Goal: Task Accomplishment & Management: Complete application form

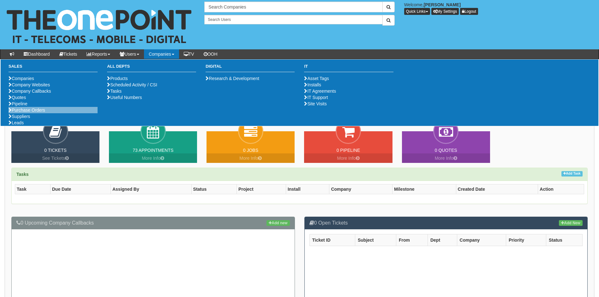
click at [48, 113] on li "Purchase Orders" at bounding box center [53, 110] width 89 height 6
click at [40, 112] on link "Purchase Orders" at bounding box center [27, 109] width 37 height 5
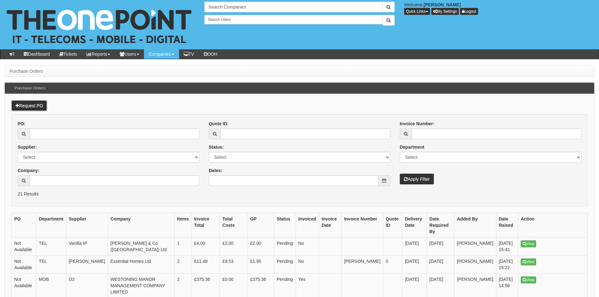
click at [38, 106] on link "Request PO" at bounding box center [29, 105] width 36 height 11
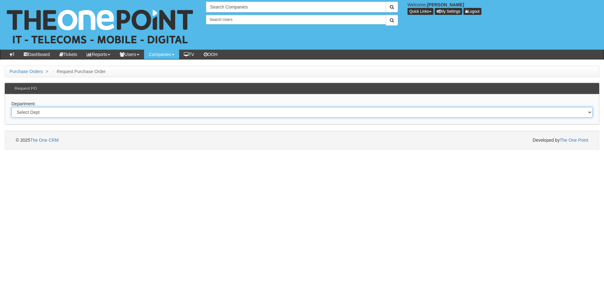
click at [89, 112] on select "Select Dept Digital Internal IT Mobiles Marketing Telecoms" at bounding box center [301, 112] width 581 height 11
select select "?pipeID=&dept=IT"
click at [11, 107] on select "Select Dept Digital Internal IT Mobiles Marketing Telecoms" at bounding box center [301, 112] width 581 height 11
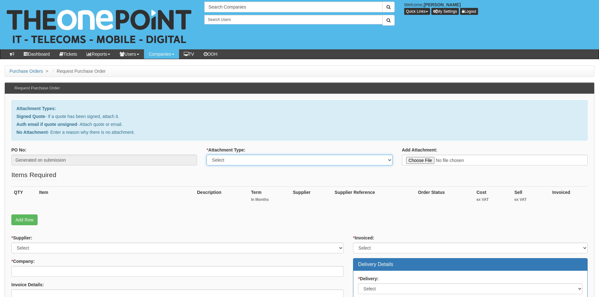
click at [288, 162] on select "Select Signed Quote Auth email with quote if unsigned No Attachment" at bounding box center [300, 159] width 186 height 11
select select "Signed Quote"
click at [207, 154] on select "Select Signed Quote Auth email with quote if unsigned No Attachment" at bounding box center [300, 159] width 186 height 11
type input "C:\fakepath\Smailes Goldie Selby Ltd - 17 x RJ45 port replacement.pdf"
click at [33, 272] on input "* Company:" at bounding box center [177, 271] width 332 height 11
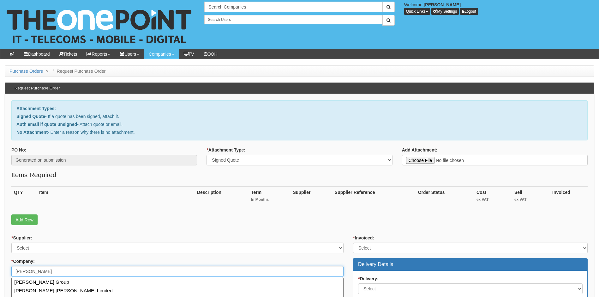
scroll to position [32, 0]
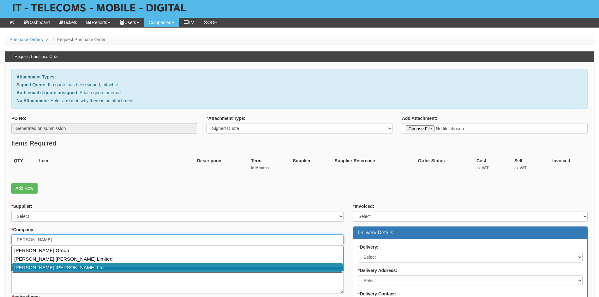
click at [57, 269] on link "Smailes Goldie Selby Ltd" at bounding box center [177, 267] width 331 height 9
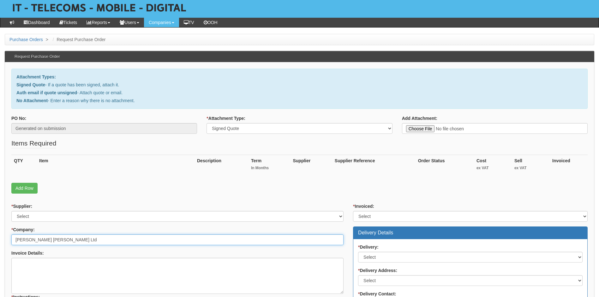
type input "Smailes Goldie Selby Ltd"
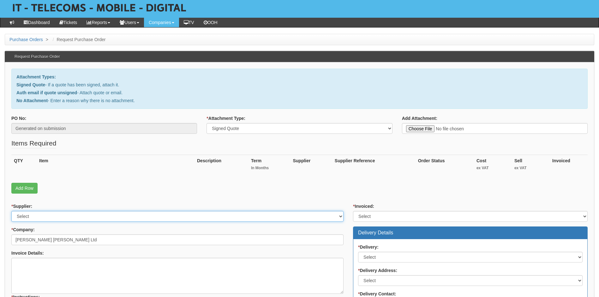
click at [199, 218] on select "Select 123 REG.co.uk 1Password 3 4Gon AA Jones Electric Ltd Abzorb Access Group…" at bounding box center [177, 216] width 332 height 11
select select "81"
click at [199, 218] on select "Select 123 REG.co.uk 1Password 3 4Gon AA Jones Electric Ltd Abzorb Access Group…" at bounding box center [177, 216] width 332 height 11
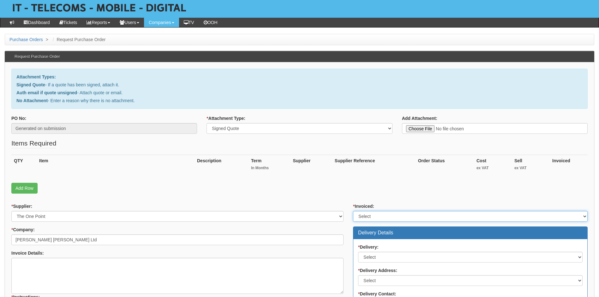
click at [400, 213] on select "Select Yes No N/A STB (part of order)" at bounding box center [470, 216] width 235 height 11
select select "1"
click at [353, 211] on select "Select Yes No N/A STB (part of order)" at bounding box center [470, 216] width 235 height 11
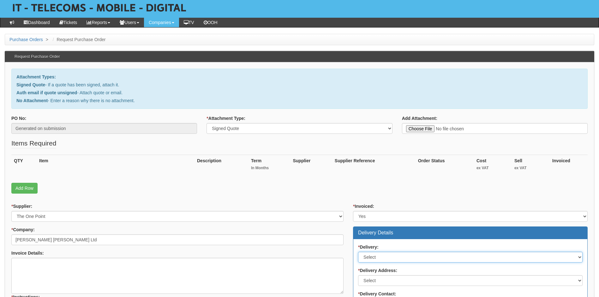
click at [405, 255] on select "Select No Not Applicable Yes" at bounding box center [470, 256] width 225 height 11
select select "3"
click at [358, 251] on select "Select No Not Applicable Yes" at bounding box center [470, 256] width 225 height 11
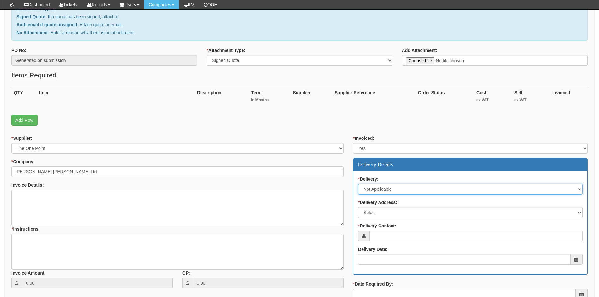
scroll to position [95, 0]
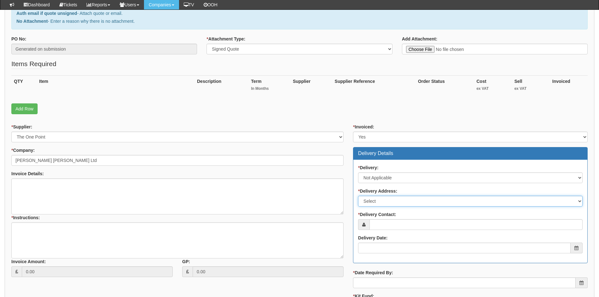
click at [411, 201] on select "Select Not Applicable Main Address - YO8 4PW Other" at bounding box center [470, 201] width 225 height 11
select select "company_main_address"
click at [358, 196] on select "Select Not Applicable Main Address - YO8 4PW Other" at bounding box center [470, 201] width 225 height 11
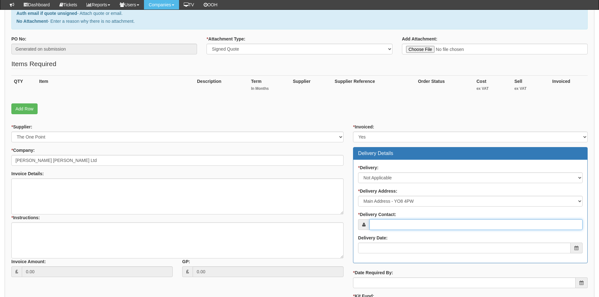
click at [404, 224] on input "* Delivery Contact:" at bounding box center [476, 224] width 213 height 11
click at [393, 226] on input "* Delivery Contact:" at bounding box center [476, 224] width 213 height 11
paste input "johnlogan@smailesgoldie.co.uk"
type input "johnlogan@smailesgoldie.co.uk"
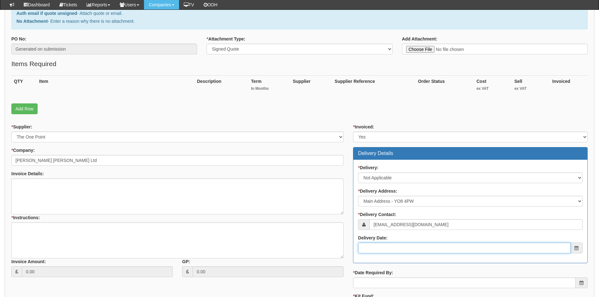
click at [392, 248] on input "Delivery Date:" at bounding box center [464, 247] width 213 height 11
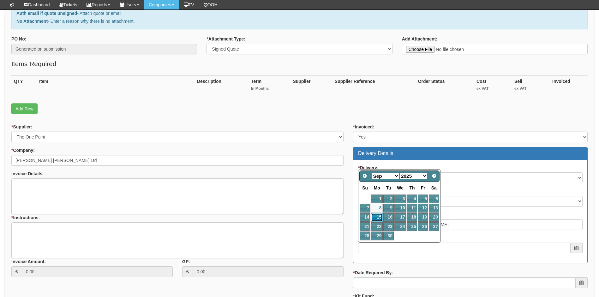
click at [375, 214] on link "15" at bounding box center [377, 217] width 12 height 9
type input "2025-09-15"
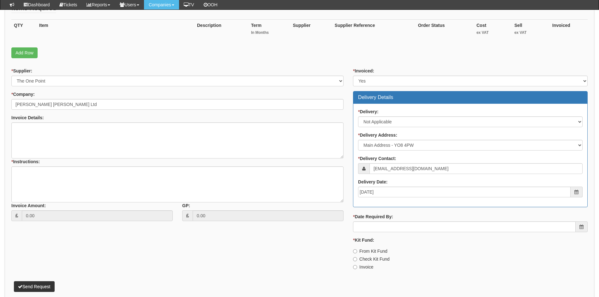
scroll to position [158, 0]
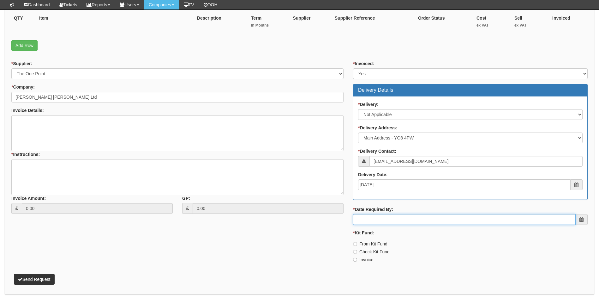
click at [393, 220] on input "* Date Required By:" at bounding box center [464, 219] width 223 height 11
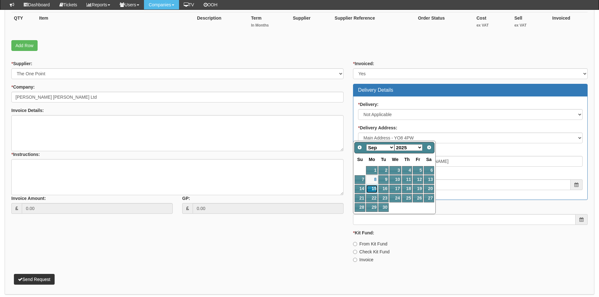
click at [370, 187] on link "15" at bounding box center [372, 188] width 12 height 9
type input "2025-09-15"
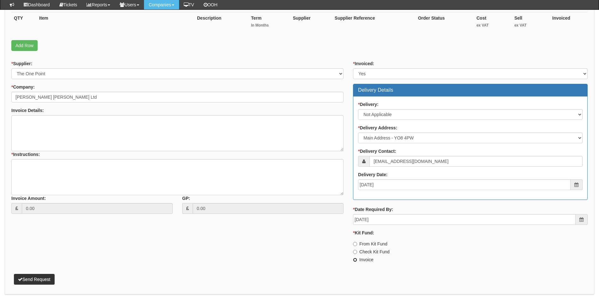
click at [355, 260] on input "Invoice" at bounding box center [355, 259] width 4 height 4
radio input "true"
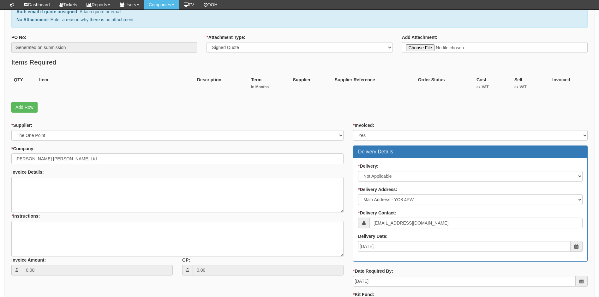
scroll to position [95, 0]
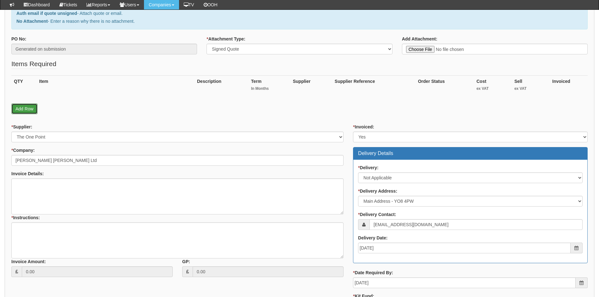
click at [24, 108] on link "Add Row" at bounding box center [24, 108] width 26 height 11
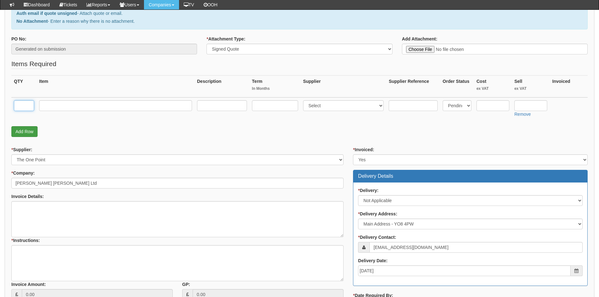
click at [24, 108] on input "text" at bounding box center [24, 105] width 20 height 11
type input "1"
type input "Half Day Labour"
click at [378, 105] on select "Select 123 REG.co.uk 1Password 3 4Gon AA Jones Electric Ltd Abzorb Access Group…" at bounding box center [343, 105] width 81 height 11
click at [276, 133] on p "Add Row" at bounding box center [299, 131] width 577 height 11
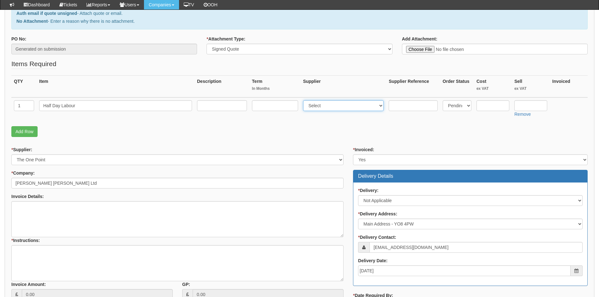
click at [332, 108] on select "Select 123 REG.co.uk 1Password 3 4Gon AA Jones Electric Ltd Abzorb Access Group…" at bounding box center [343, 105] width 81 height 11
select select "81"
click at [494, 107] on input "text" at bounding box center [493, 105] width 33 height 11
type input "0"
click at [536, 104] on input "text" at bounding box center [531, 105] width 33 height 11
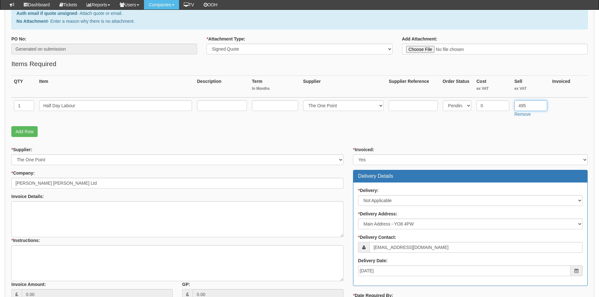
type input "495"
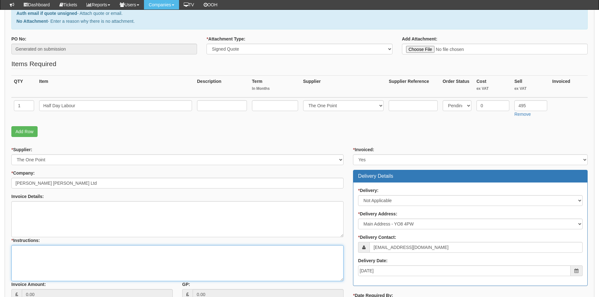
click at [31, 254] on textarea "* Instructions:" at bounding box center [177, 263] width 332 height 36
click at [37, 250] on textarea "Linked to tiket 426525" at bounding box center [177, 263] width 332 height 36
click at [77, 248] on textarea "Linked to ticket 426525" at bounding box center [177, 263] width 332 height 36
click at [118, 257] on textarea "Linked to ticket 426525. Ollie Cook confirmed RJ45 in stock and cost is negliga…" at bounding box center [177, 263] width 332 height 36
click at [121, 257] on textarea "Linked to ticket 426525. Ollie Cook confirmed RJ45 in stock and cost is negliga…" at bounding box center [177, 263] width 332 height 36
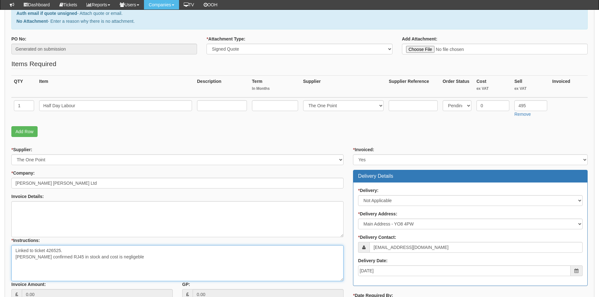
drag, startPoint x: 130, startPoint y: 258, endPoint x: 109, endPoint y: 259, distance: 20.9
click at [108, 259] on textarea "Linked to ticket 426525. Ollie Cook confirmed RJ45 in stock and cost is neglige…" at bounding box center [177, 263] width 332 height 36
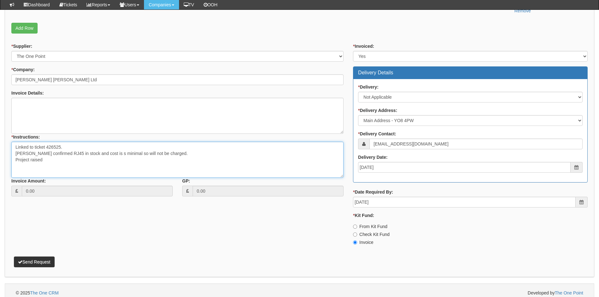
scroll to position [203, 0]
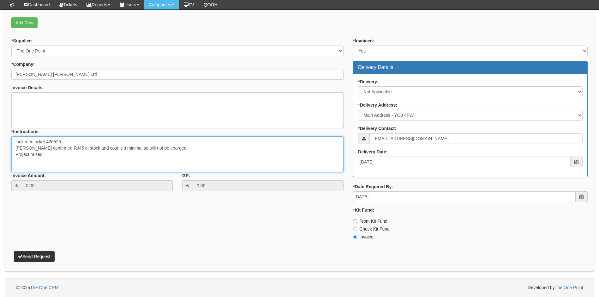
type textarea "Linked to ticket 426525. Ollie Cook confirmed RJ45 in stock and cost is s minim…"
click at [47, 257] on button "Send Request" at bounding box center [34, 256] width 41 height 11
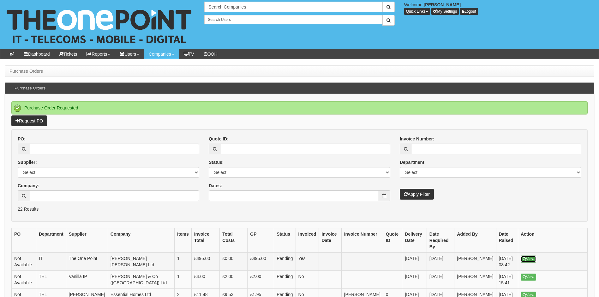
click at [527, 255] on link "View" at bounding box center [528, 258] width 15 height 7
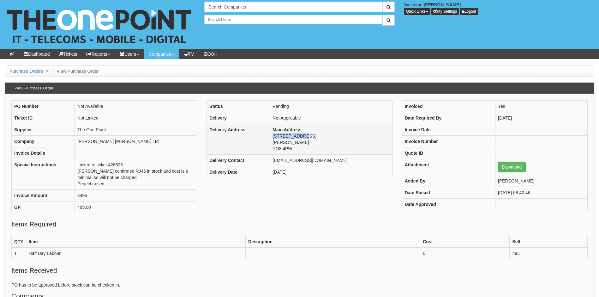
drag, startPoint x: 305, startPoint y: 136, endPoint x: 274, endPoint y: 136, distance: 31.3
click at [274, 136] on td "Main Address [STREET_ADDRESS][PERSON_NAME]" at bounding box center [331, 139] width 122 height 31
copy td "[STREET_ADDRESS]"
drag, startPoint x: 123, startPoint y: 184, endPoint x: 96, endPoint y: 181, distance: 27.6
click at [96, 181] on td "Linked to ticket 426525. [PERSON_NAME] confirmed RJ45 in stock and cost is s mi…" at bounding box center [136, 174] width 122 height 31
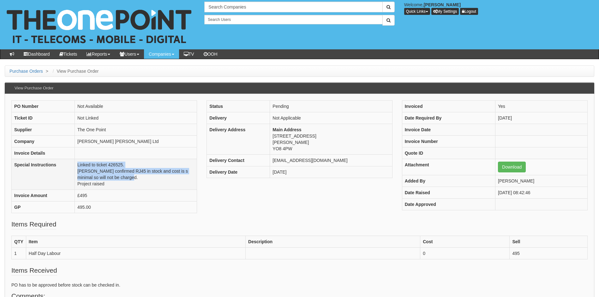
drag, startPoint x: 96, startPoint y: 181, endPoint x: 76, endPoint y: 164, distance: 26.2
click at [76, 164] on td "Linked to ticket 426525. [PERSON_NAME] confirmed RJ45 in stock and cost is s mi…" at bounding box center [136, 174] width 122 height 31
copy td "Linked to ticket 426525. Ollie Cook confirmed RJ45 in stock and cost is s minim…"
